Goal: Entertainment & Leisure: Consume media (video, audio)

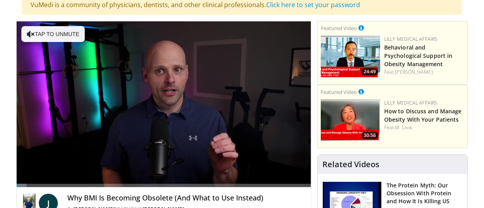
scroll to position [66, 0]
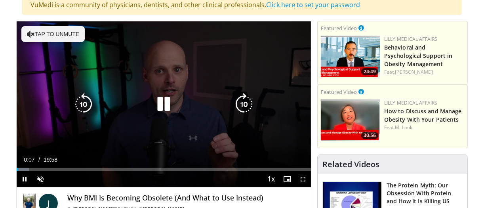
click at [27, 31] on icon "Video Player" at bounding box center [31, 34] width 8 height 8
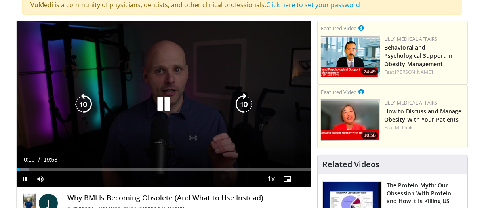
click at [41, 57] on div "10 seconds Tap to unmute" at bounding box center [164, 104] width 294 height 166
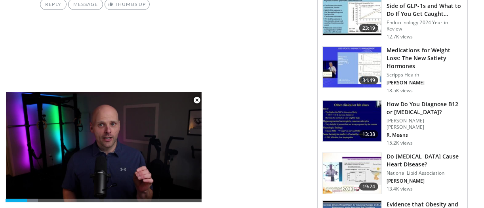
scroll to position [416, 0]
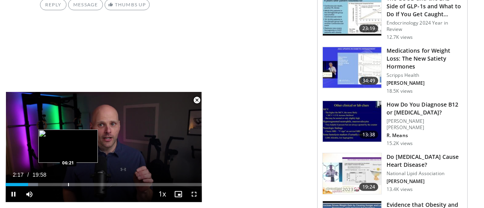
click at [68, 185] on div "Progress Bar" at bounding box center [68, 184] width 1 height 3
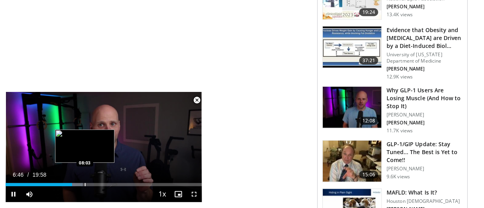
scroll to position [594, 0]
